Goal: Task Accomplishment & Management: Complete application form

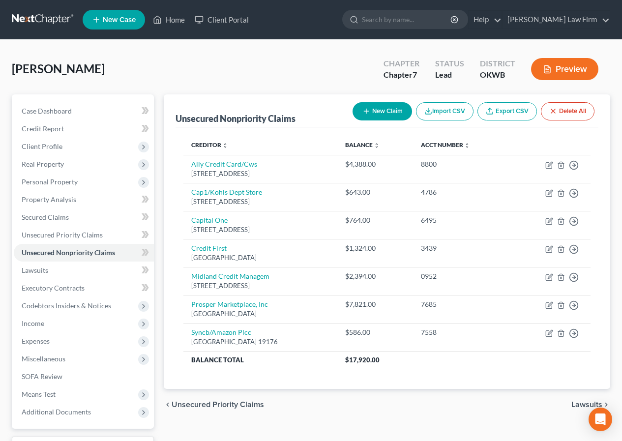
click at [380, 109] on button "New Claim" at bounding box center [382, 111] width 59 height 18
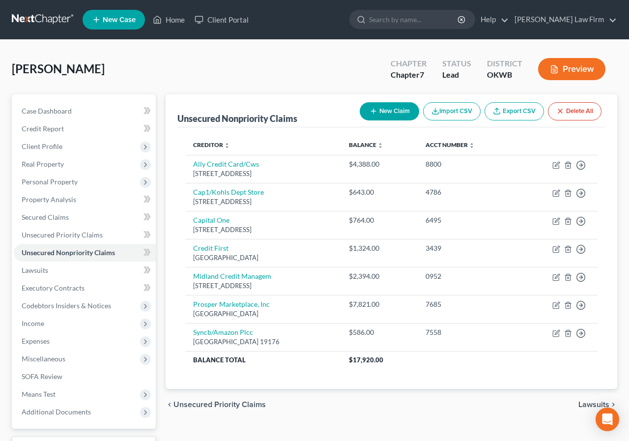
select select "0"
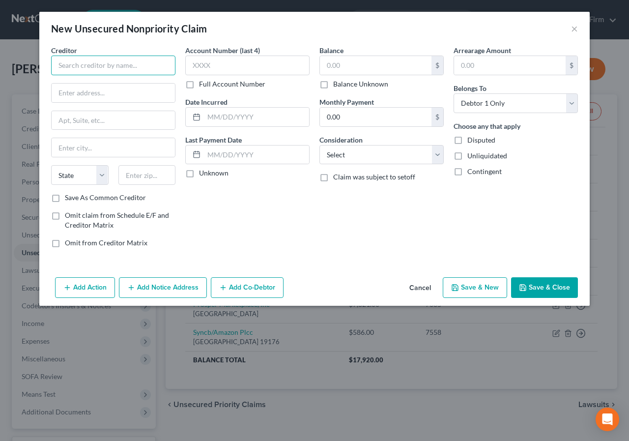
click at [59, 63] on input "text" at bounding box center [113, 66] width 124 height 20
type input "[PERSON_NAME] Tires Plus"
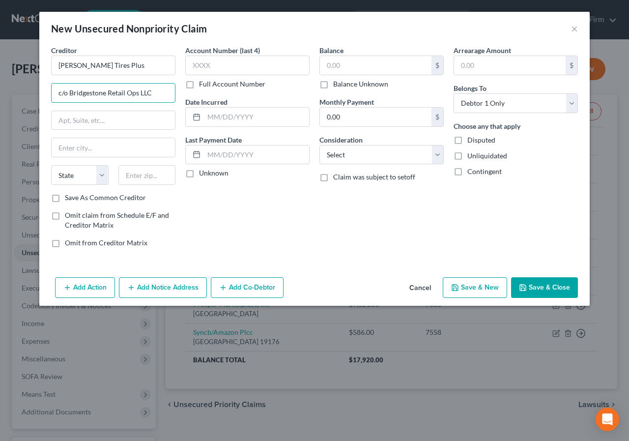
type input "c/o Bridgestone Retail Ops LLC"
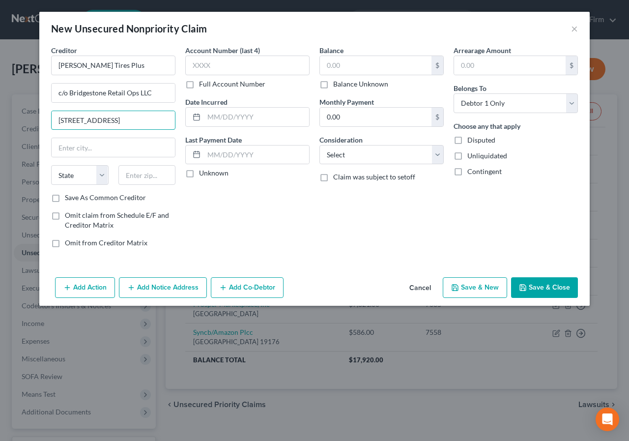
type input "[STREET_ADDRESS]"
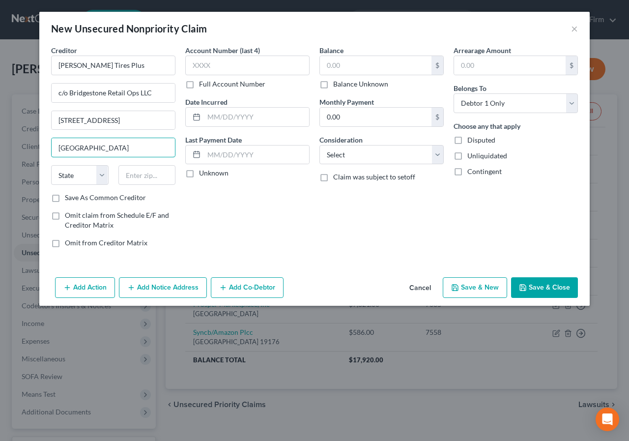
type input "[GEOGRAPHIC_DATA]"
select select "44"
type input "37201"
click at [65, 200] on label "Save As Common Creditor" at bounding box center [105, 198] width 81 height 10
click at [69, 199] on input "Save As Common Creditor" at bounding box center [72, 196] width 6 height 6
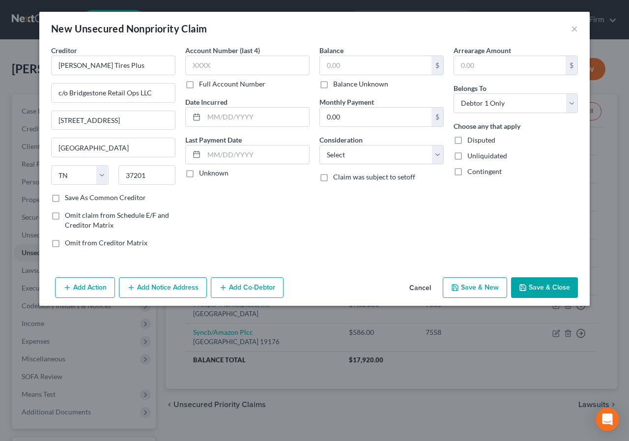
checkbox input "true"
click at [192, 67] on input "text" at bounding box center [247, 66] width 124 height 20
click at [207, 116] on input "text" at bounding box center [256, 117] width 105 height 19
type input "2024"
click at [199, 173] on label "Unknown" at bounding box center [213, 173] width 29 height 10
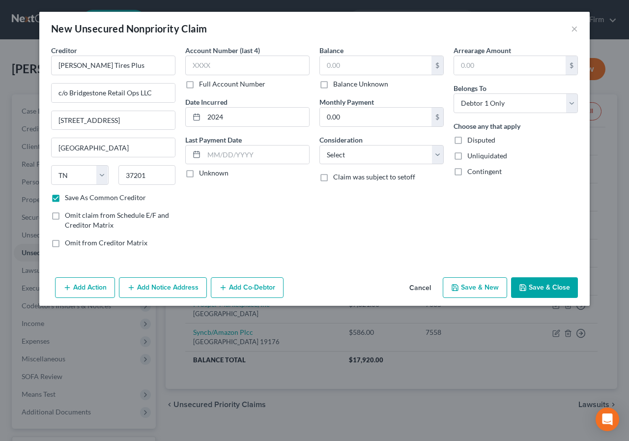
click at [203, 173] on input "Unknown" at bounding box center [206, 171] width 6 height 6
checkbox input "true"
click at [325, 65] on input "text" at bounding box center [376, 65] width 112 height 19
type input "1,325.00"
click at [437, 154] on select "Select Cable / Satellite Services Collection Agency Credit Card Debt Debt Couns…" at bounding box center [382, 155] width 124 height 20
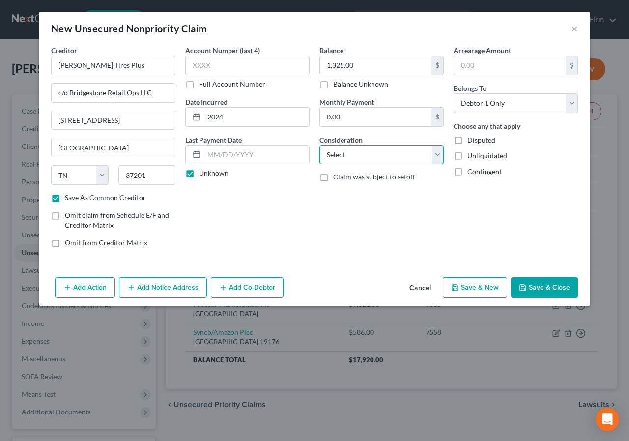
select select "6"
click at [320, 145] on select "Select Cable / Satellite Services Collection Agency Credit Card Debt Debt Couns…" at bounding box center [382, 155] width 124 height 20
click at [540, 287] on button "Save & Close" at bounding box center [544, 287] width 67 height 21
checkbox input "false"
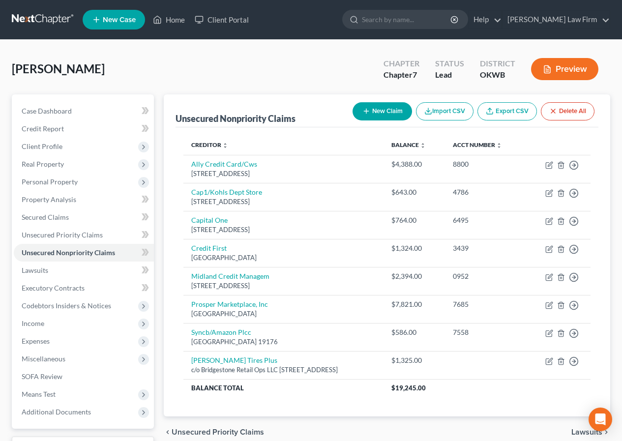
click at [383, 110] on button "New Claim" at bounding box center [382, 111] width 59 height 18
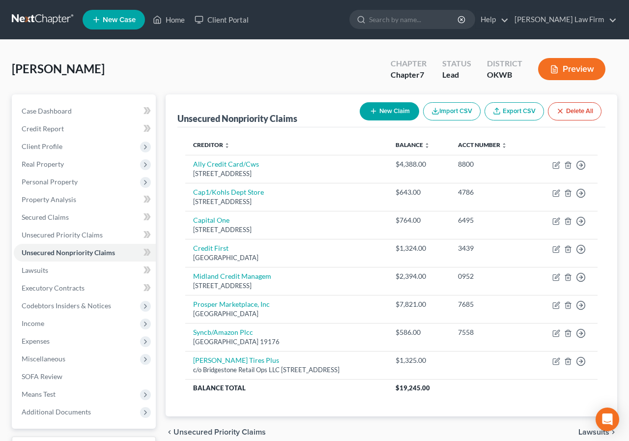
select select "0"
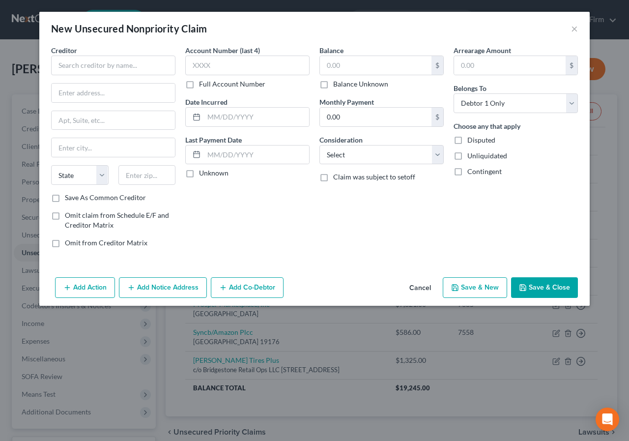
click at [533, 291] on button "Save & Close" at bounding box center [544, 287] width 67 height 21
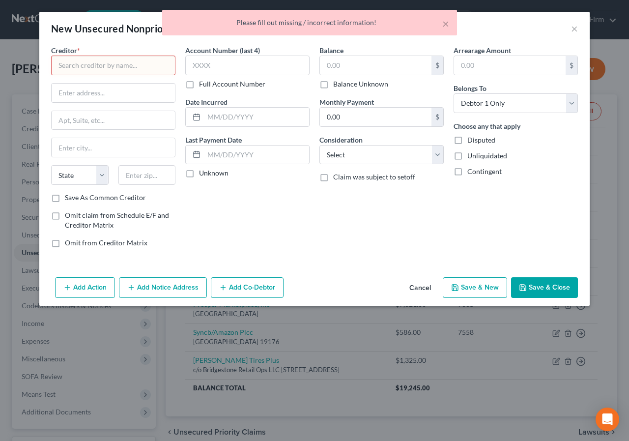
click at [548, 287] on button "Save & Close" at bounding box center [544, 287] width 67 height 21
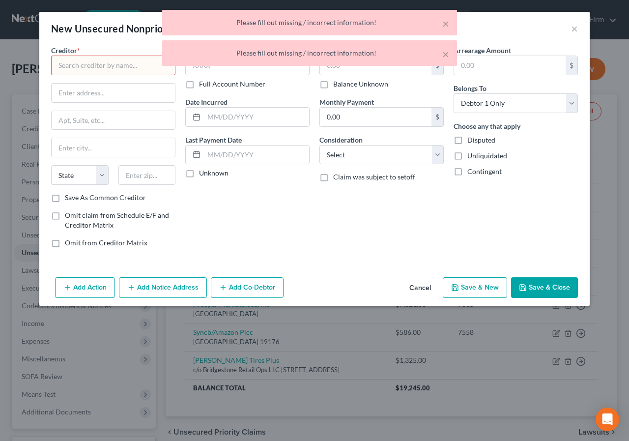
click at [573, 28] on div "× Please fill out missing / incorrect information! × Please fill out missing / …" at bounding box center [309, 40] width 629 height 61
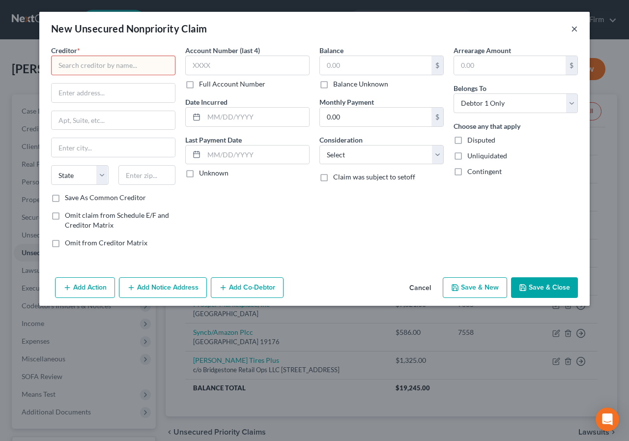
click at [574, 28] on button "×" at bounding box center [574, 29] width 7 height 12
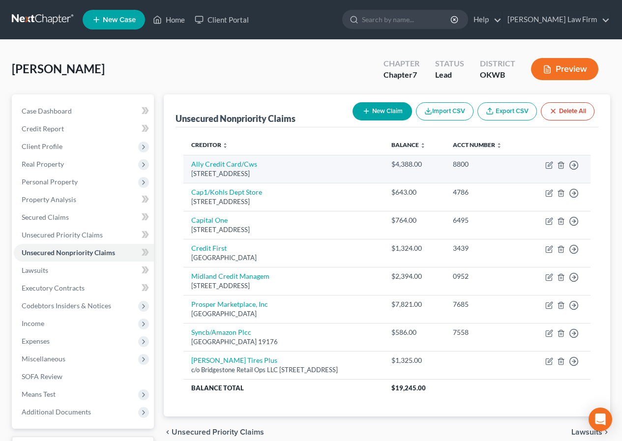
click at [247, 173] on div "[STREET_ADDRESS]" at bounding box center [283, 173] width 184 height 9
click at [338, 174] on div "[STREET_ADDRESS]" at bounding box center [283, 173] width 184 height 9
